Goal: Transaction & Acquisition: Purchase product/service

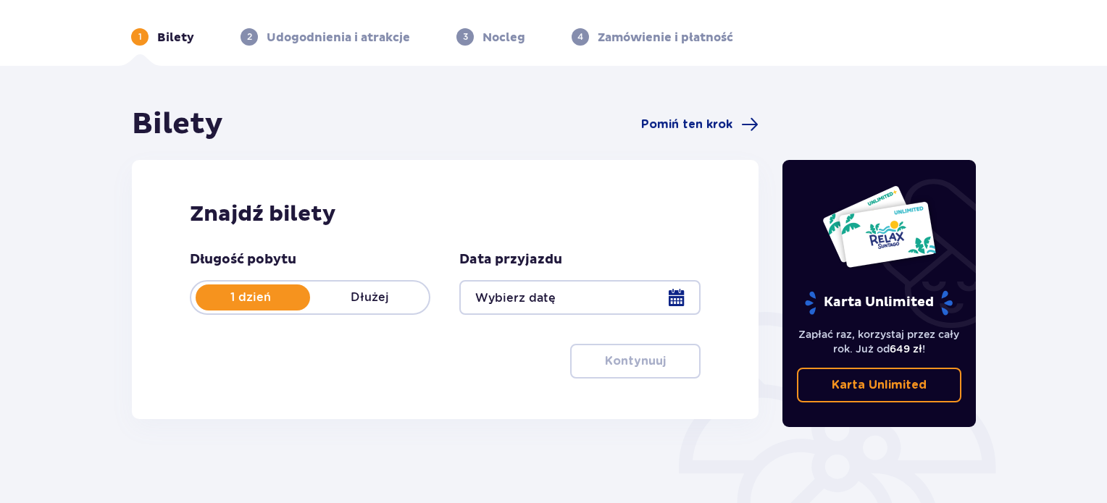
scroll to position [72, 0]
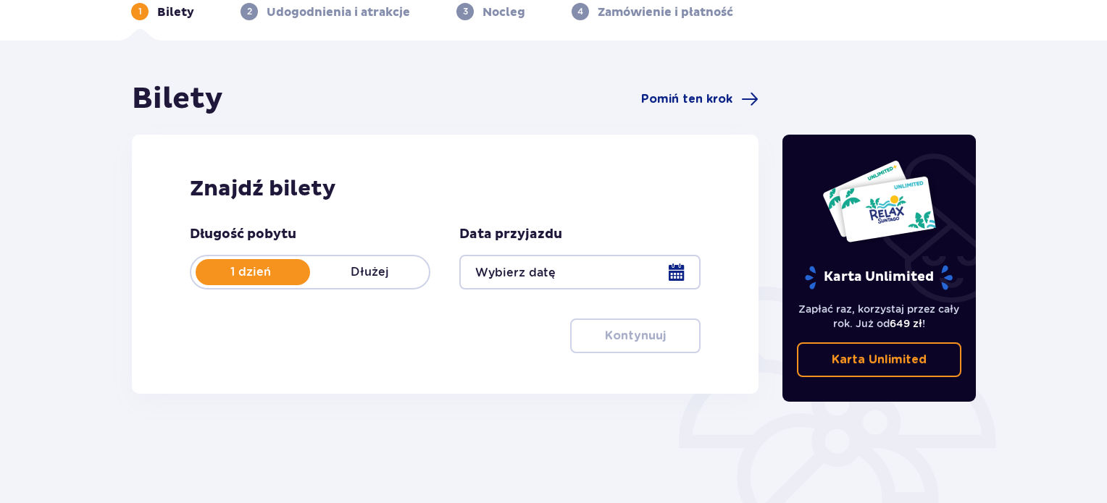
click at [566, 283] on div at bounding box center [579, 272] width 240 height 35
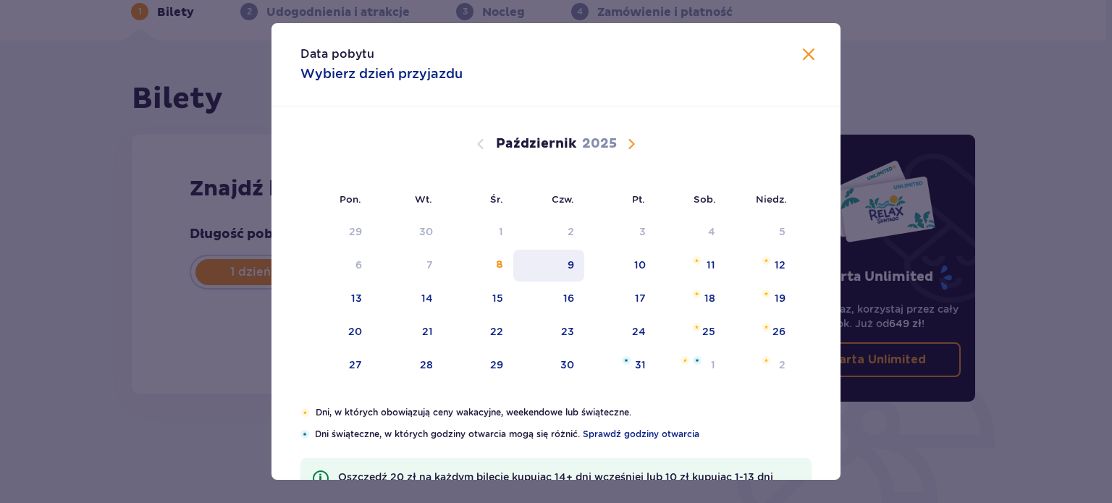
click at [574, 262] on div "9" at bounding box center [549, 266] width 72 height 32
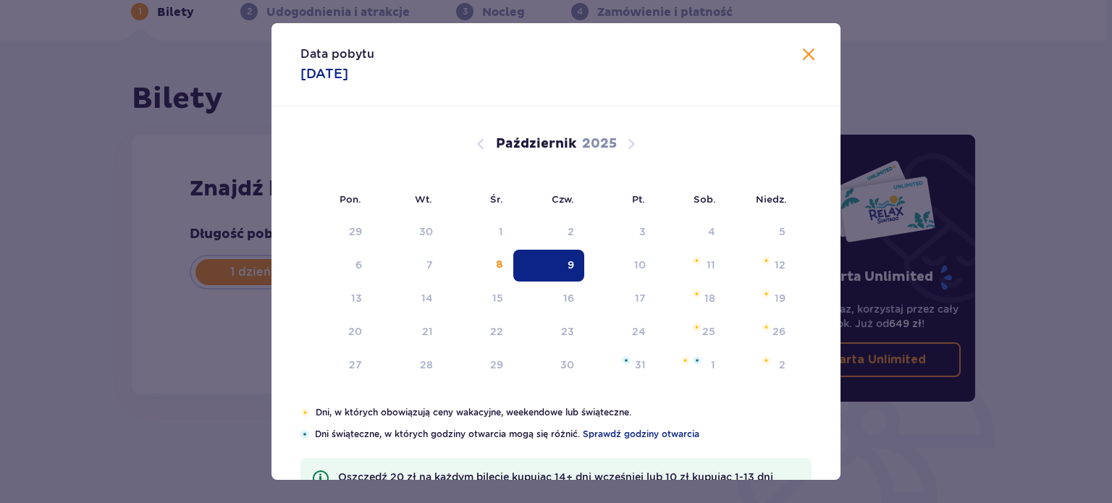
type input "[DATE]"
click at [179, 238] on div "Znajdź bilety Długość pobytu 1 dzień Dłużej Data przyjazdu [DATE] Kontynuuj Prz…" at bounding box center [445, 264] width 626 height 259
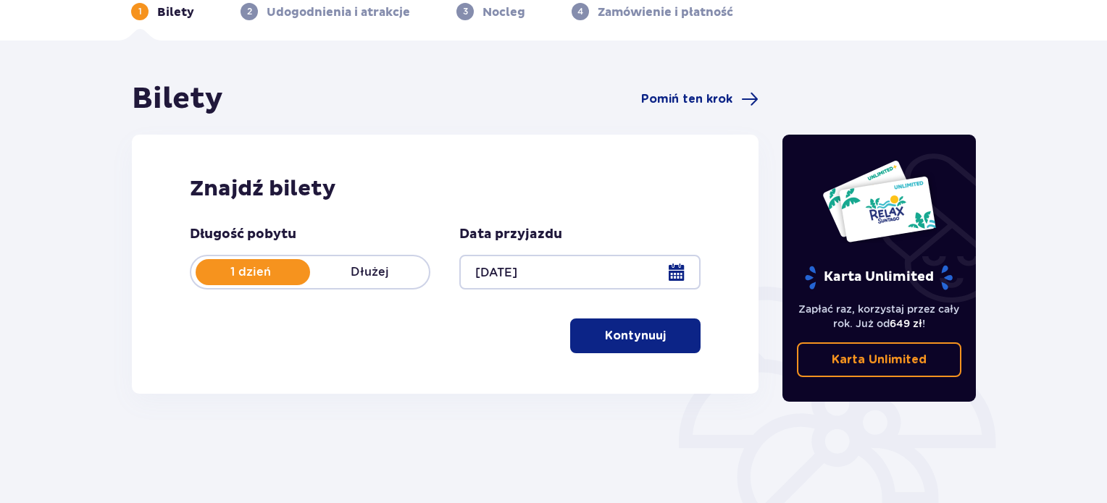
click at [660, 342] on span "button" at bounding box center [668, 335] width 17 height 17
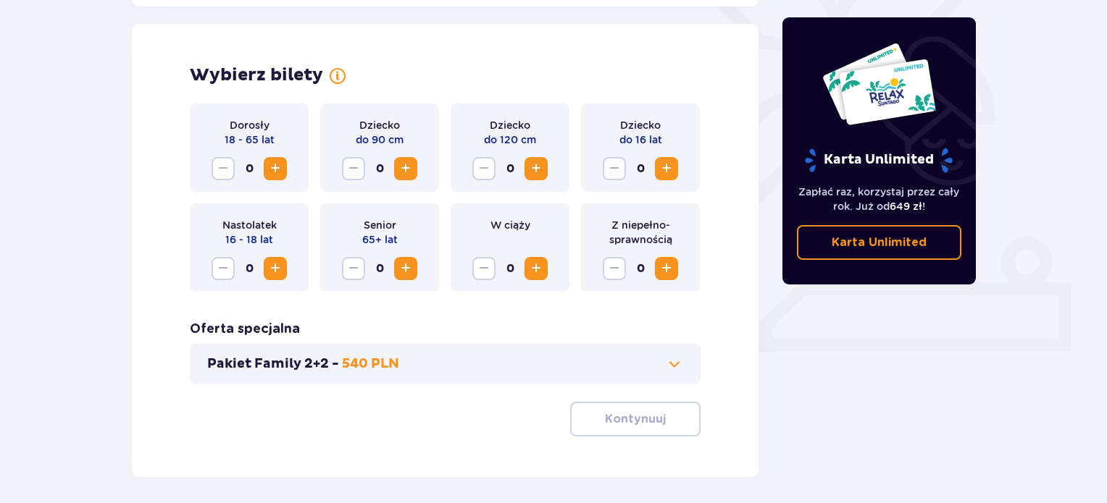
scroll to position [403, 0]
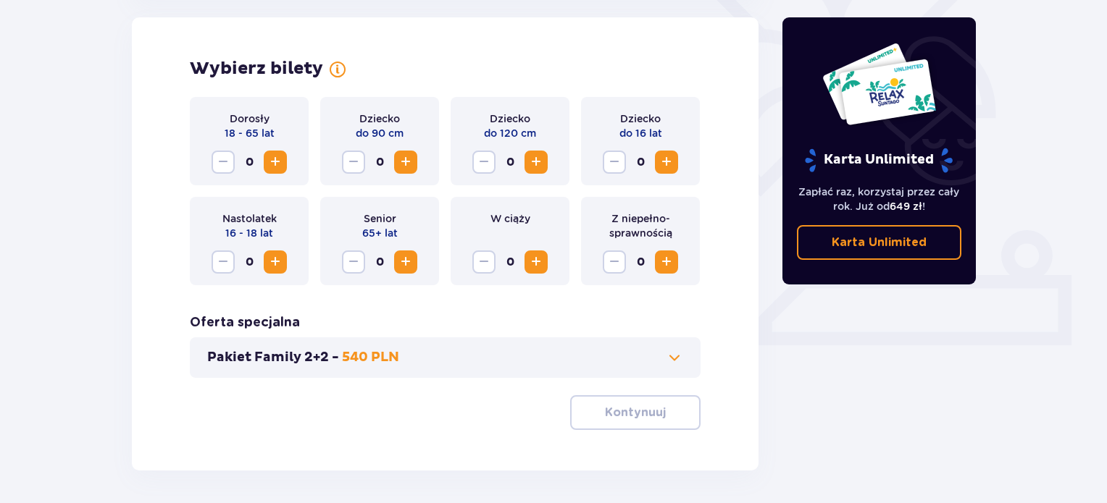
click at [276, 162] on span "Zwiększ" at bounding box center [275, 162] width 17 height 17
click at [401, 159] on span "Zwiększ" at bounding box center [405, 162] width 17 height 17
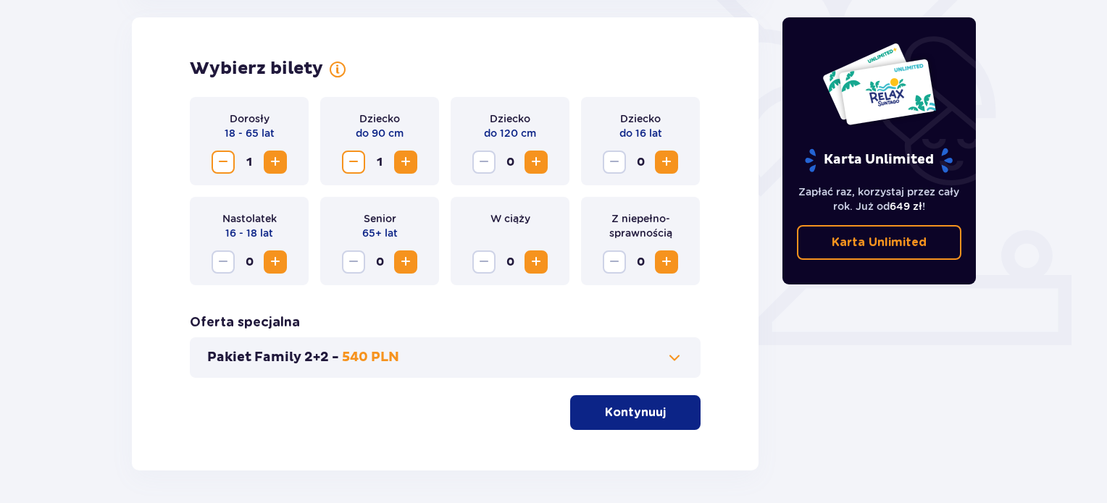
click at [353, 164] on span "Zmniejsz" at bounding box center [353, 162] width 17 height 17
click at [540, 155] on span "Zwiększ" at bounding box center [535, 162] width 17 height 17
click at [439, 311] on div "Dorosły 18 - 65 lat 1 Dziecko do 90 cm 0 Dziecko do 120 cm 1 Dziecko do 16 lat …" at bounding box center [445, 263] width 511 height 333
click at [280, 158] on span "Zwiększ" at bounding box center [275, 162] width 17 height 17
click at [490, 158] on span "Zmniejsz" at bounding box center [483, 162] width 17 height 17
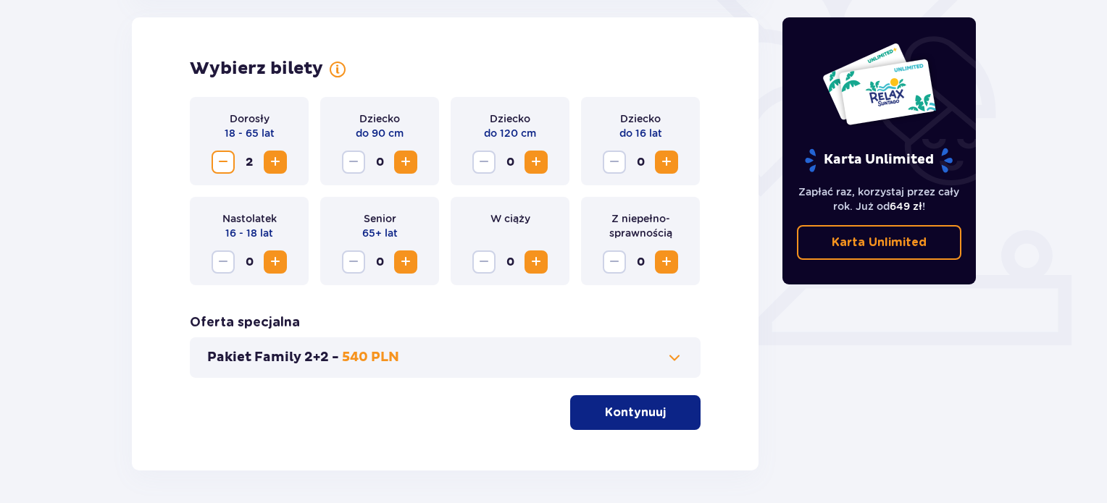
click at [545, 159] on button "Zwiększ" at bounding box center [535, 162] width 23 height 23
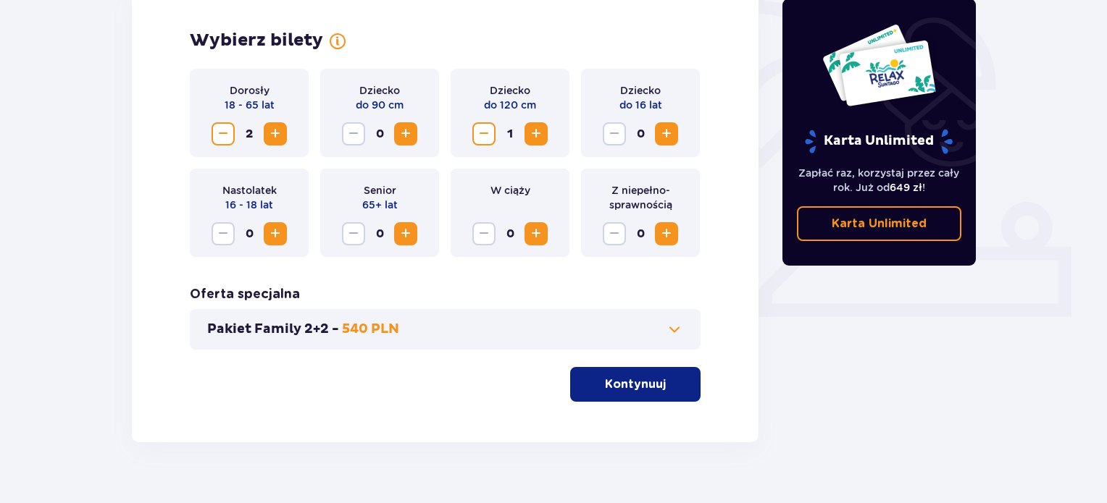
scroll to position [457, 0]
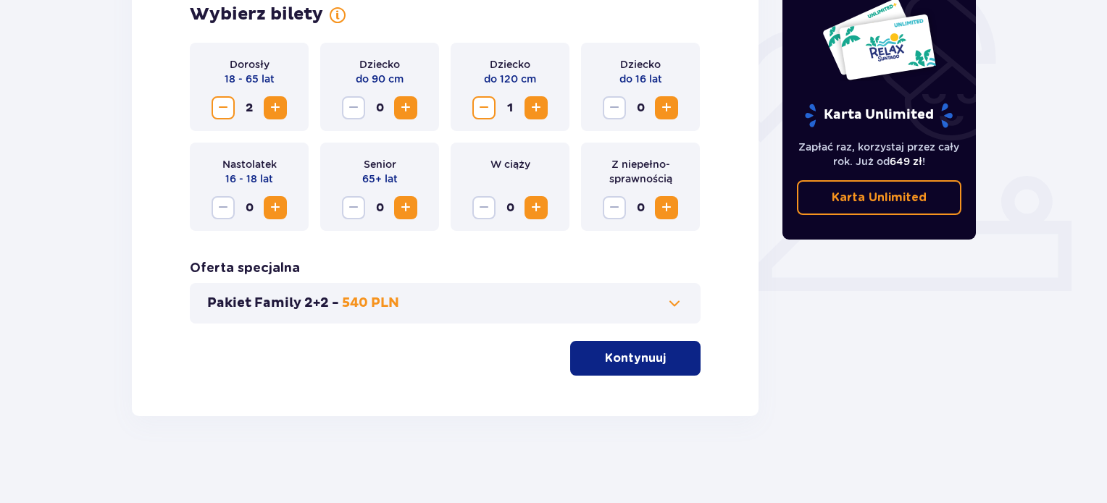
click at [640, 359] on p "Kontynuuj" at bounding box center [635, 359] width 61 height 16
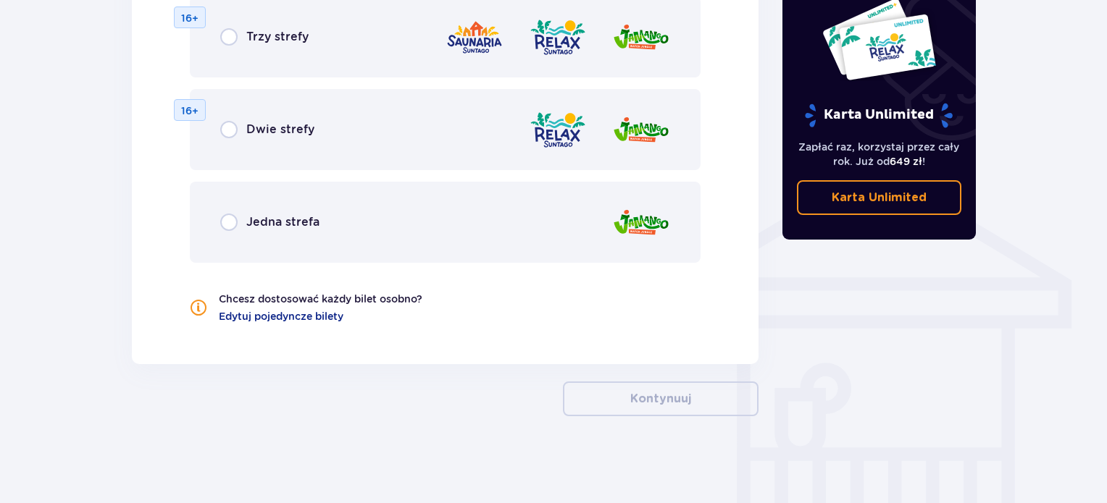
scroll to position [941, 0]
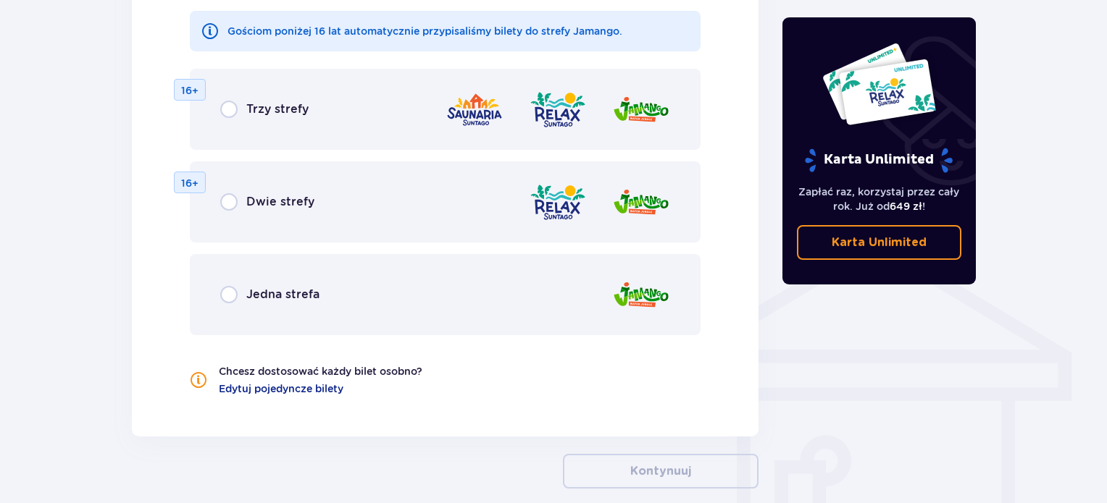
click at [229, 204] on input "radio" at bounding box center [228, 201] width 17 height 17
radio input "true"
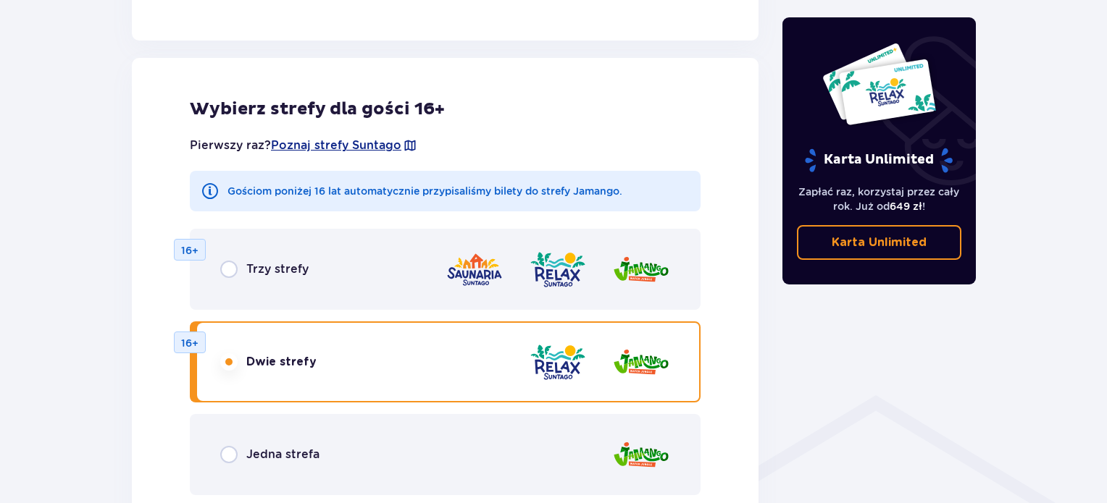
scroll to position [759, 0]
